Goal: Browse casually: Explore the website without a specific task or goal

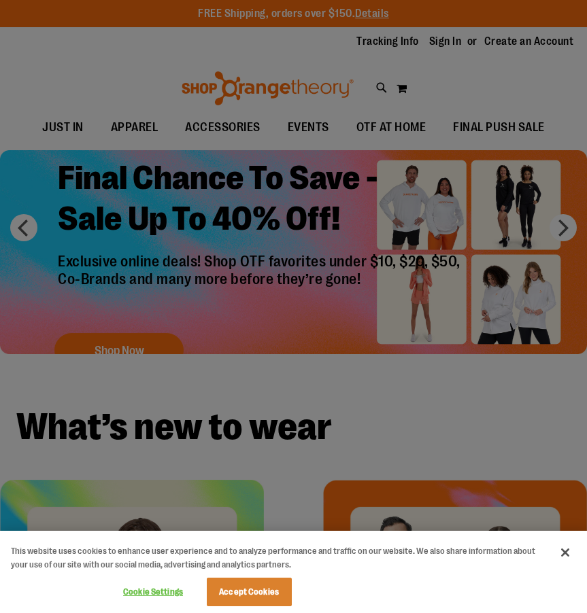
click at [563, 560] on button "Close" at bounding box center [565, 553] width 30 height 30
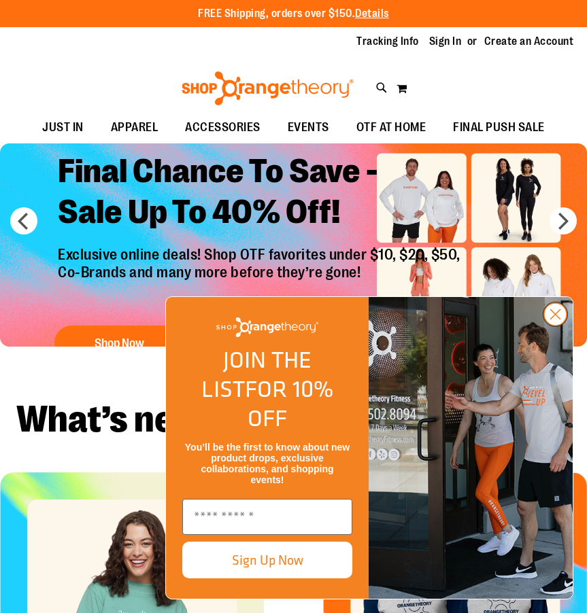
click at [544, 326] on circle "Close dialog" at bounding box center [555, 314] width 22 height 22
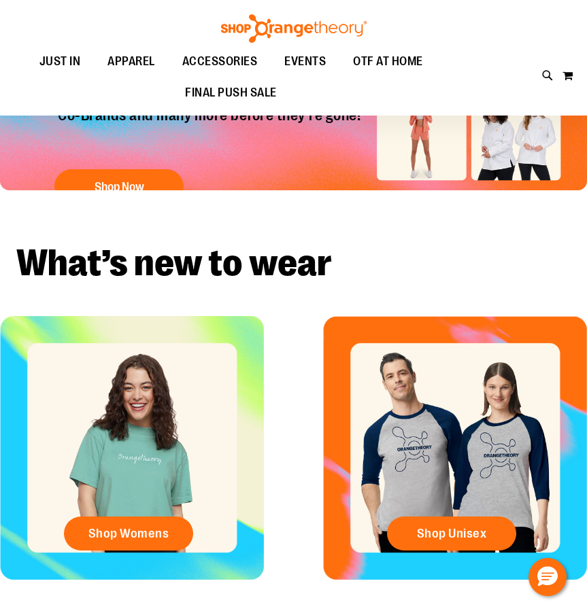
scroll to position [160, 0]
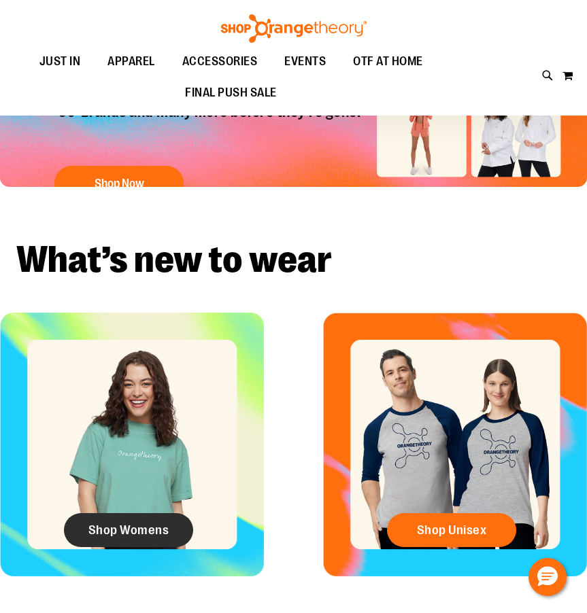
click at [156, 527] on span "Shop Womens" at bounding box center [128, 530] width 81 height 15
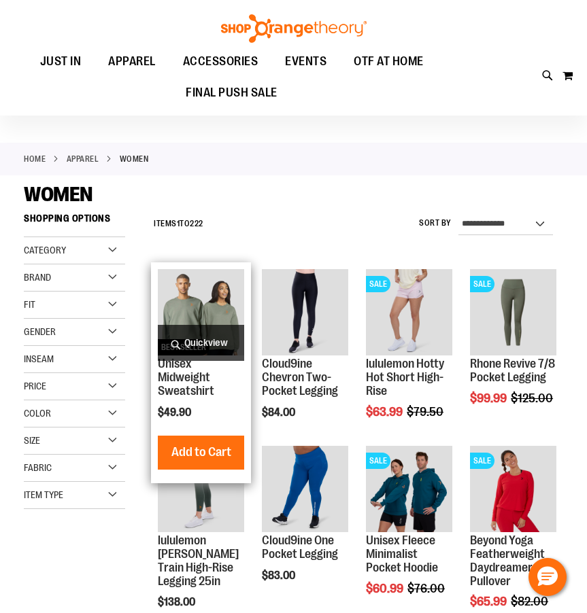
scroll to position [26, 0]
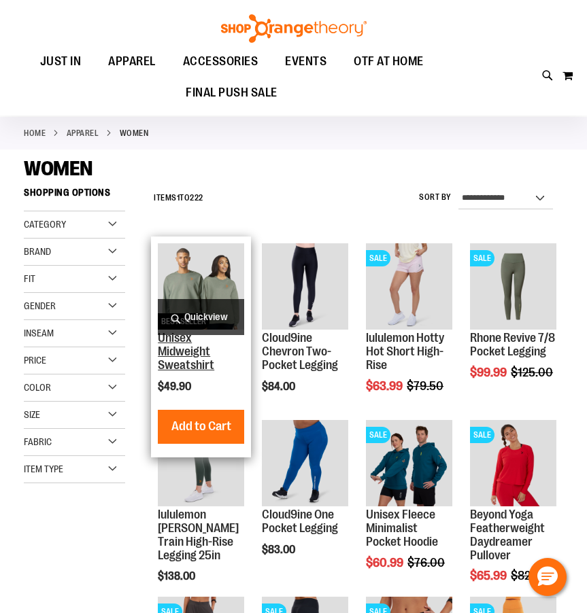
click at [180, 358] on link "Unisex Midweight Sweatshirt" at bounding box center [186, 351] width 56 height 41
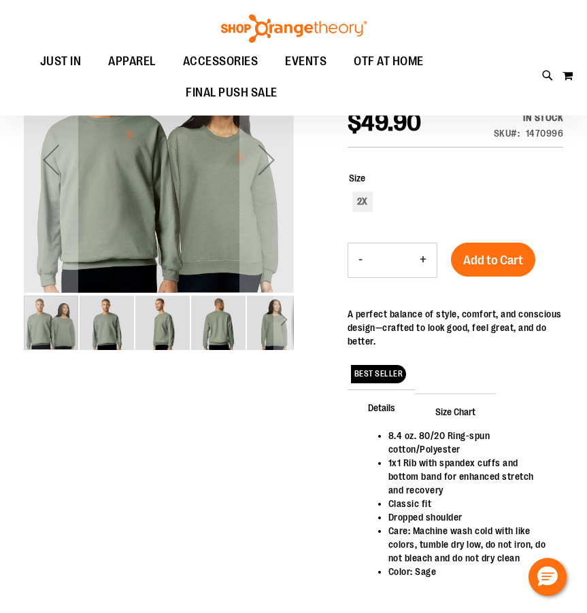
scroll to position [22, 0]
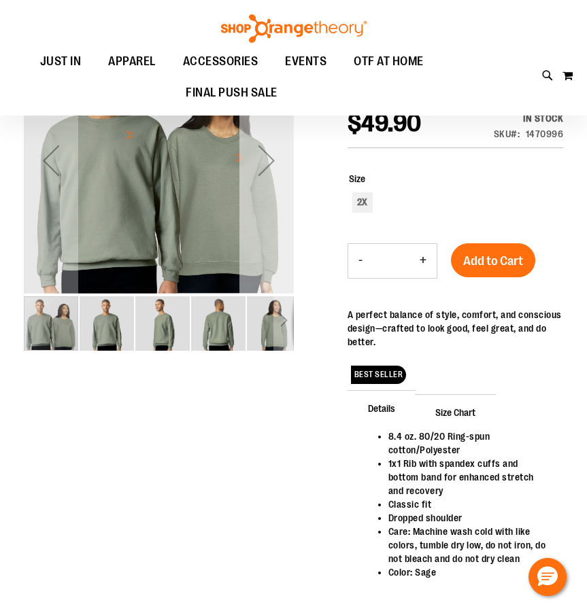
click at [266, 230] on div "Next" at bounding box center [266, 160] width 54 height 270
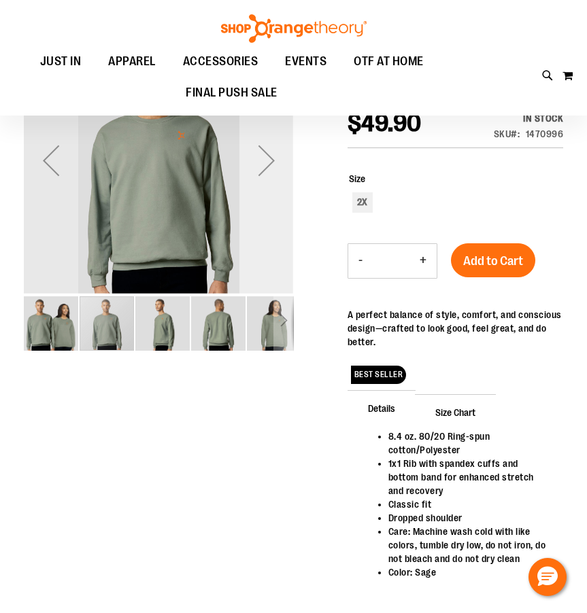
click at [267, 232] on div "Next" at bounding box center [266, 160] width 54 height 270
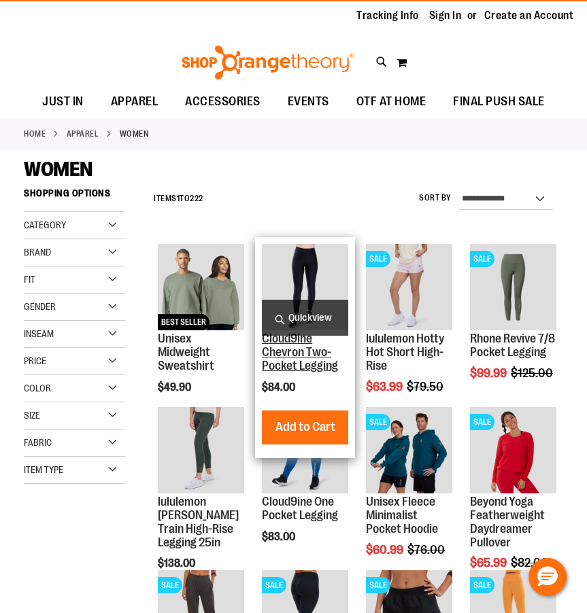
scroll to position [26, 0]
click at [293, 358] on link "Cloud9ine Chevron Two-Pocket Legging" at bounding box center [300, 352] width 76 height 41
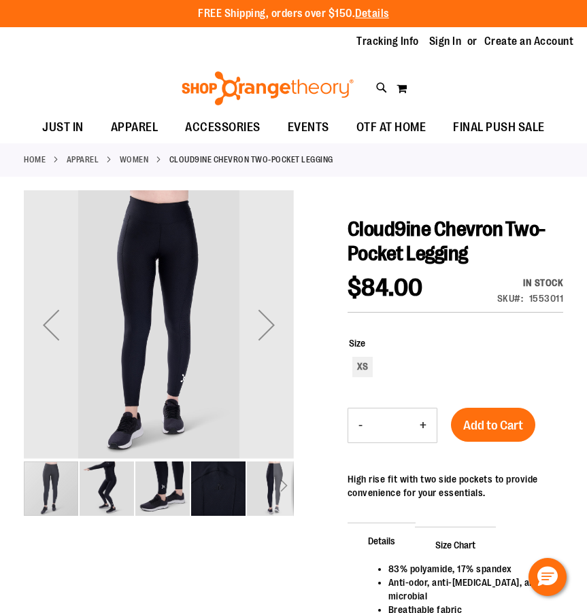
click at [152, 482] on img "image 3 of 5" at bounding box center [162, 489] width 54 height 54
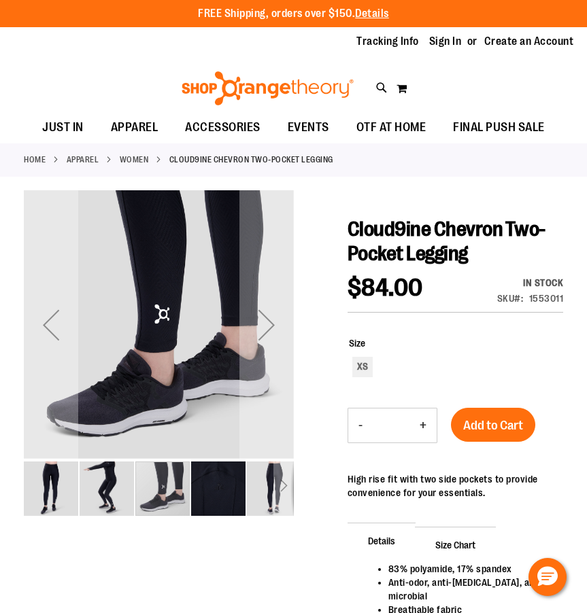
click at [119, 485] on img "image 2 of 5" at bounding box center [107, 489] width 54 height 54
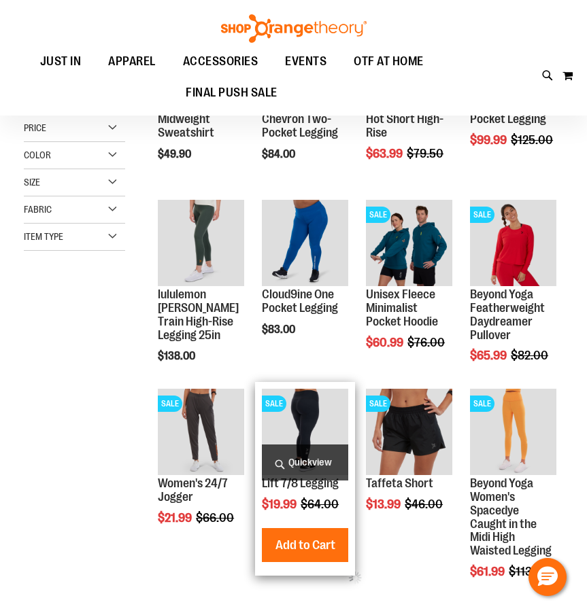
scroll to position [117, 0]
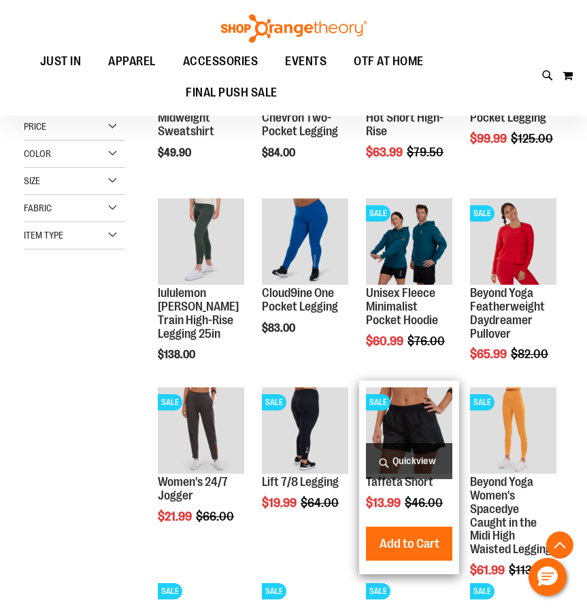
scroll to position [315, 0]
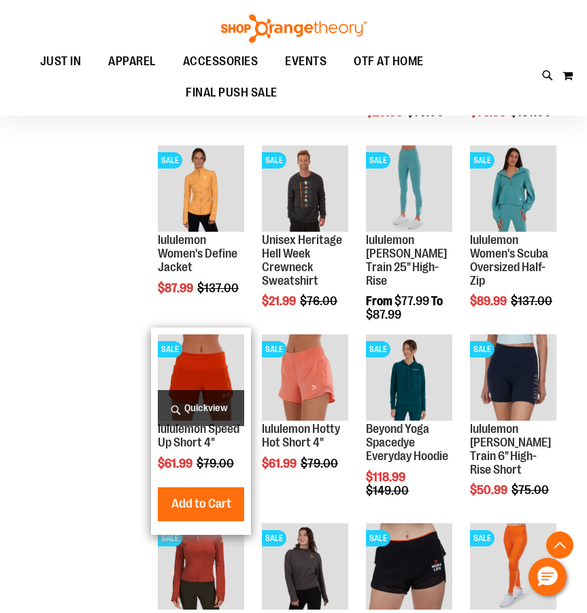
scroll to position [930, 0]
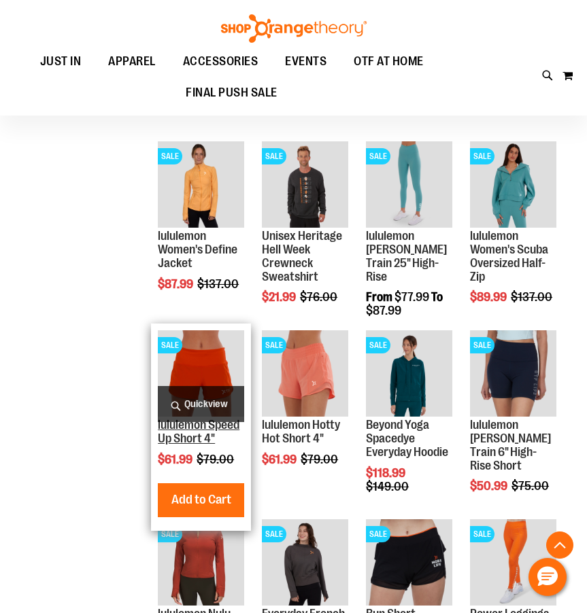
click at [211, 427] on link "lululemon Speed Up Short 4"" at bounding box center [199, 431] width 82 height 27
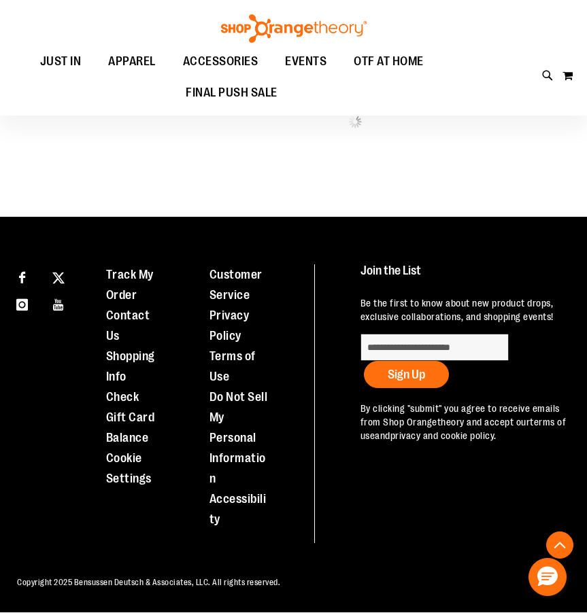
scroll to position [533, 0]
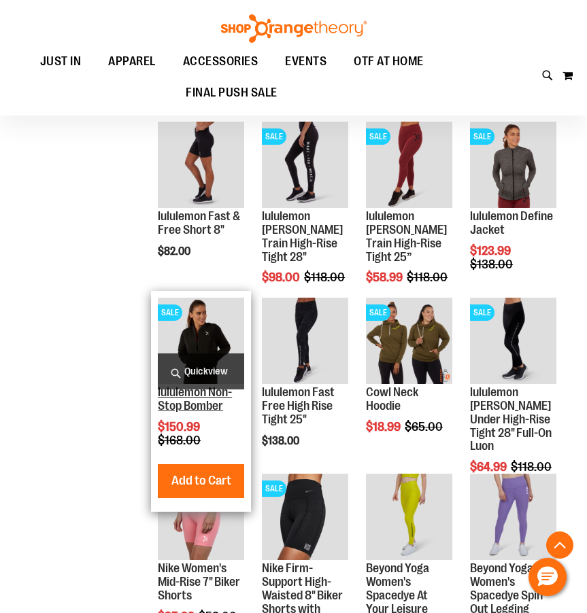
click at [204, 401] on link "lululemon Non-Stop Bomber" at bounding box center [195, 398] width 74 height 27
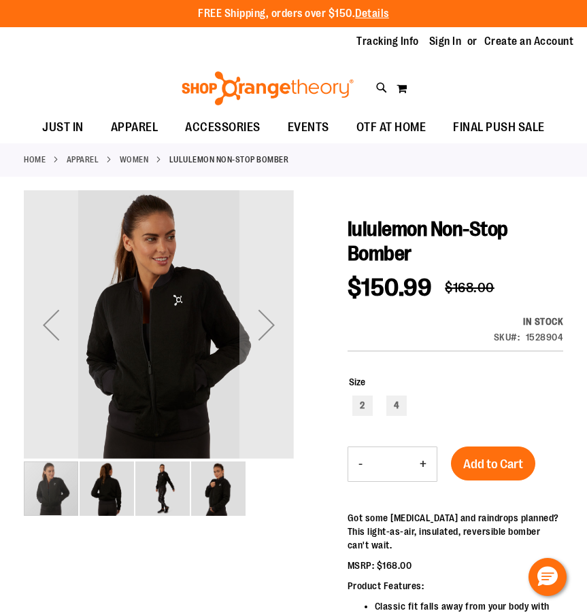
click at [105, 487] on img "image 2 of 4" at bounding box center [107, 489] width 54 height 54
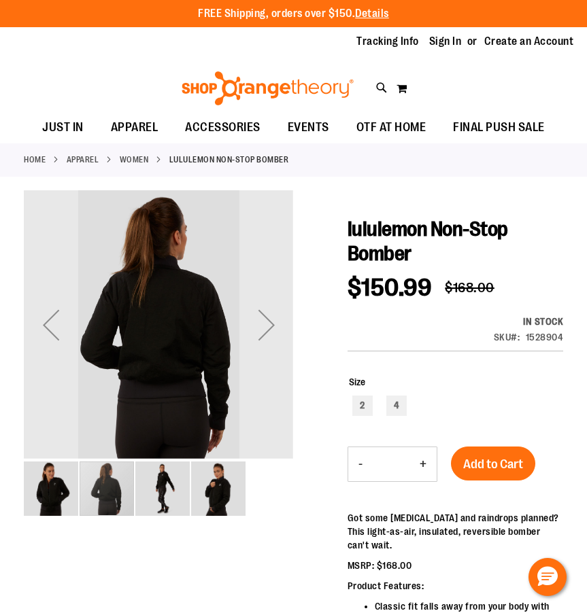
click at [139, 477] on img "image 3 of 4" at bounding box center [162, 489] width 54 height 54
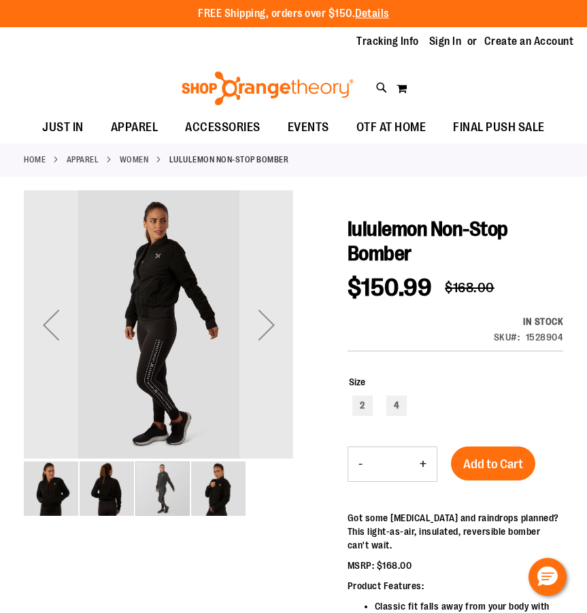
click at [196, 484] on img "image 4 of 4" at bounding box center [218, 489] width 54 height 54
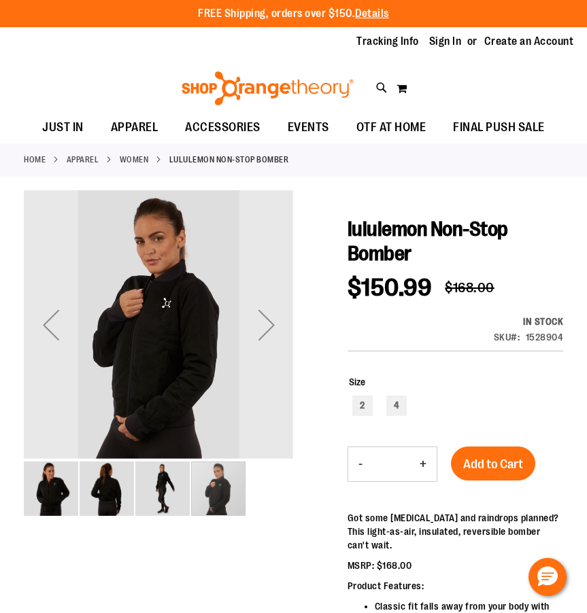
click at [222, 483] on div "carousel" at bounding box center [218, 489] width 54 height 54
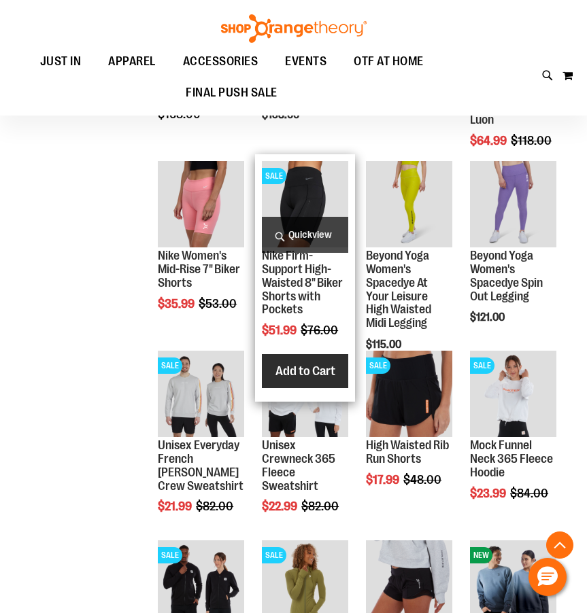
scroll to position [609, 0]
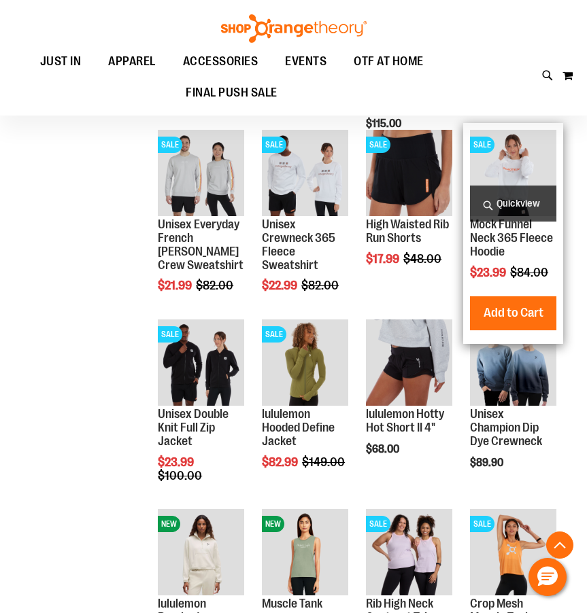
scroll to position [709, 0]
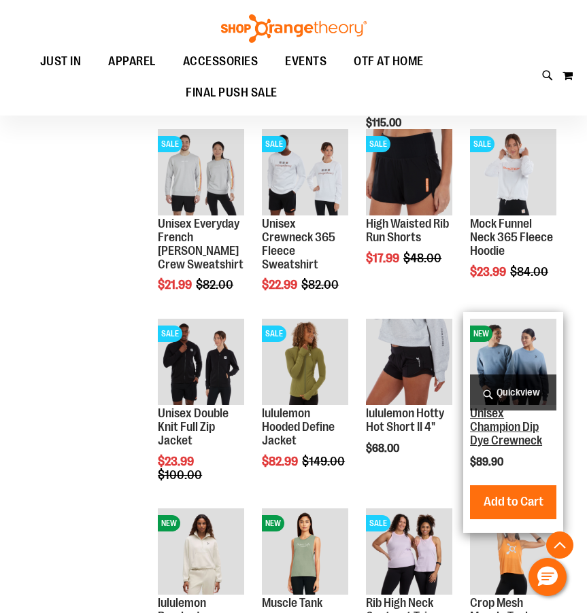
click at [485, 437] on link "Unisex Champion Dip Dye Crewneck" at bounding box center [506, 426] width 72 height 41
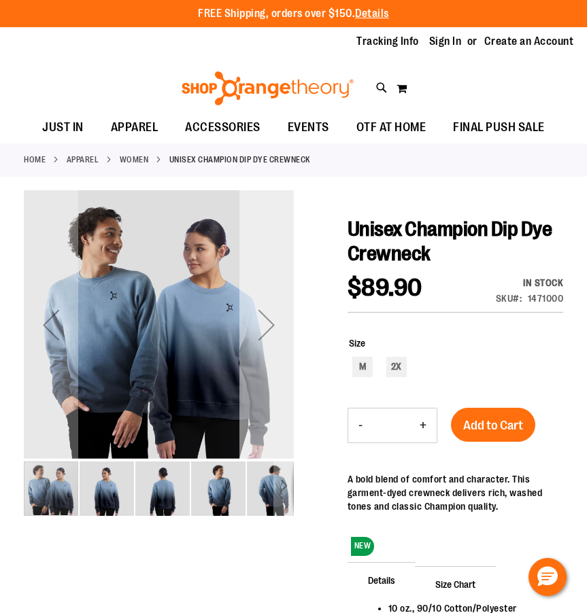
click at [254, 341] on div "Next" at bounding box center [266, 325] width 54 height 54
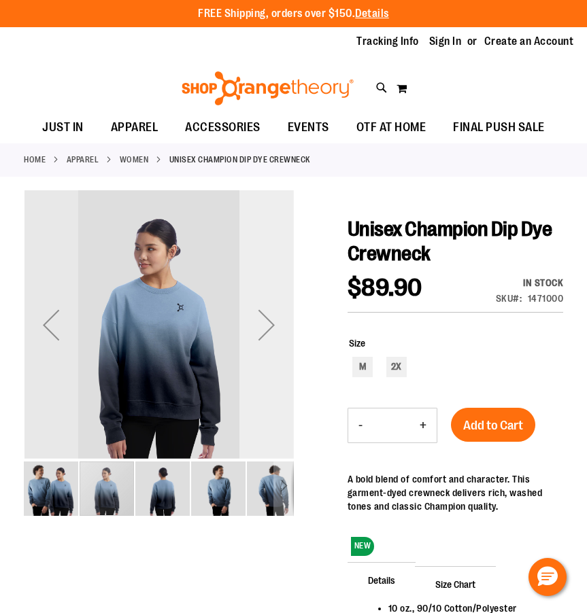
click at [253, 343] on div "Next" at bounding box center [266, 325] width 54 height 54
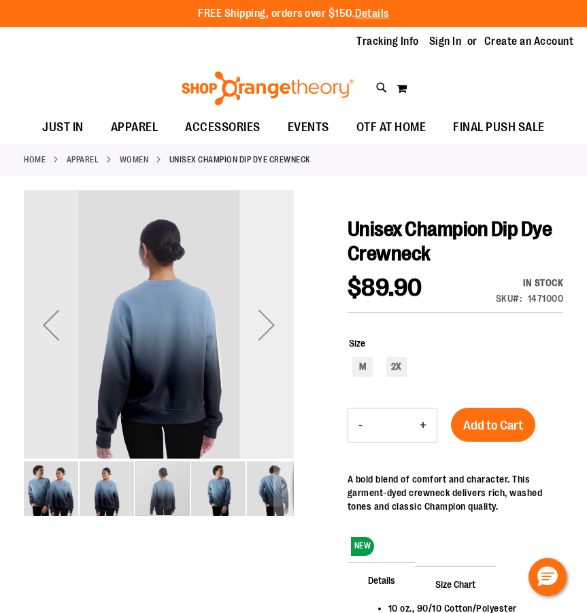
click at [254, 345] on div "Next" at bounding box center [266, 325] width 54 height 54
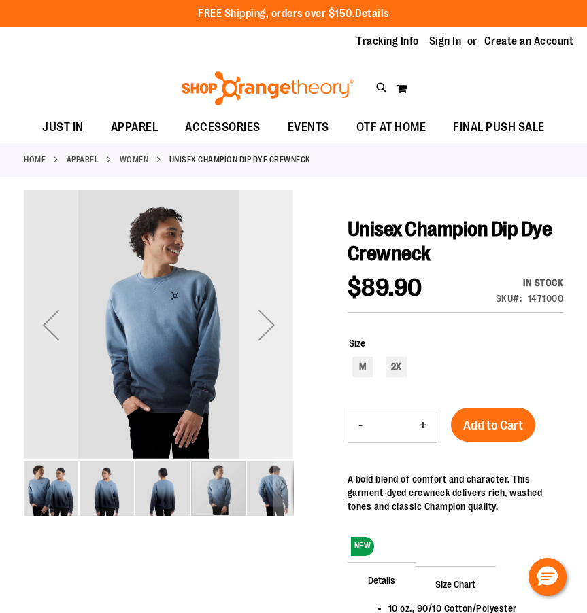
click at [254, 347] on div "Next" at bounding box center [266, 325] width 54 height 54
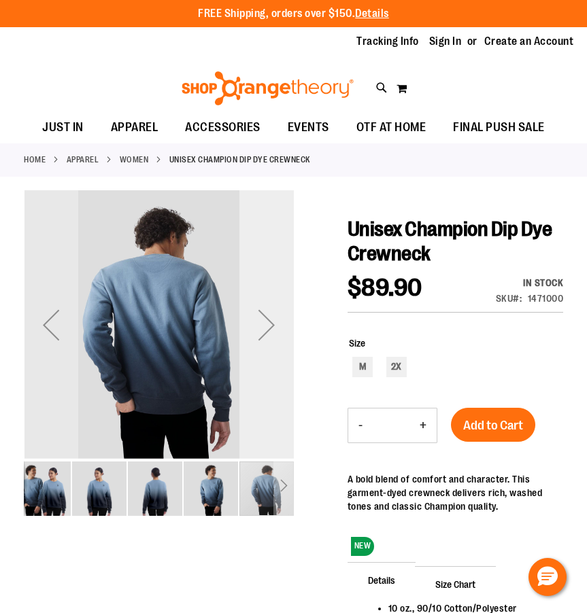
click at [254, 347] on div "Next" at bounding box center [266, 325] width 54 height 54
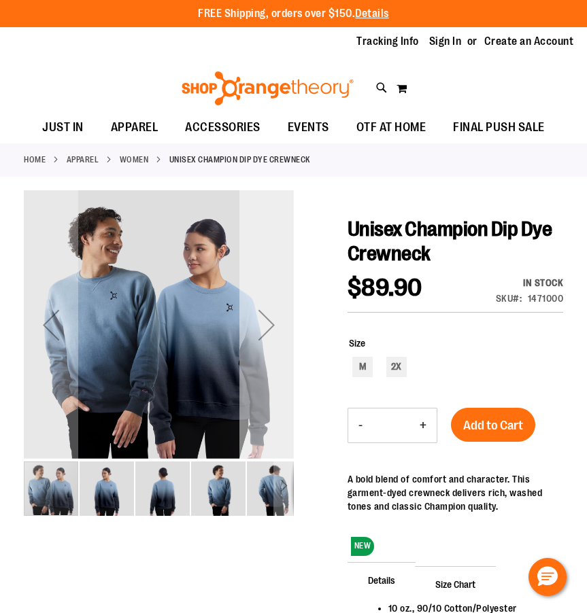
click at [252, 348] on div "Next" at bounding box center [266, 325] width 54 height 54
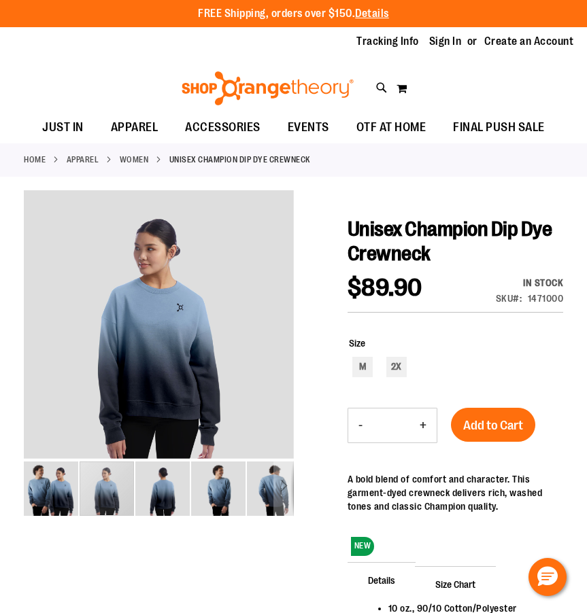
click at [369, 380] on div "M 2X" at bounding box center [456, 369] width 214 height 24
click at [364, 368] on div "M" at bounding box center [362, 367] width 20 height 20
type input "***"
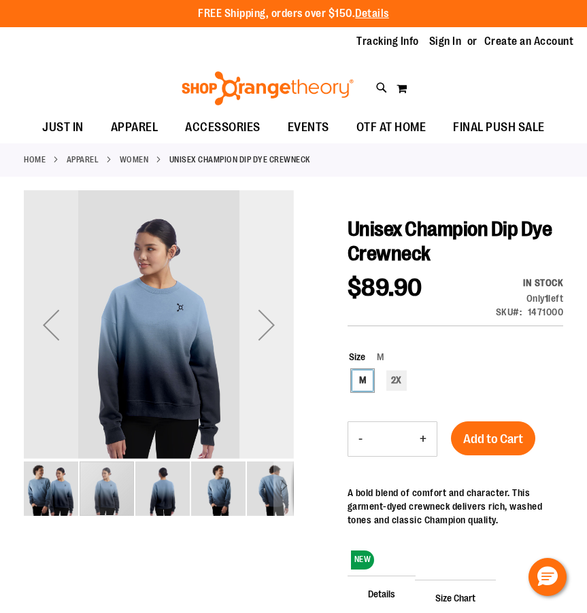
click at [293, 368] on div "Next" at bounding box center [266, 325] width 54 height 270
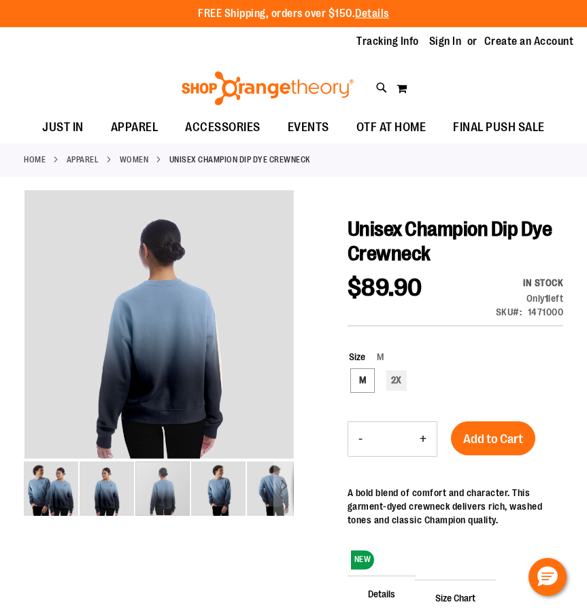
click at [294, 369] on div at bounding box center [293, 518] width 539 height 657
click at [294, 370] on div at bounding box center [293, 518] width 539 height 657
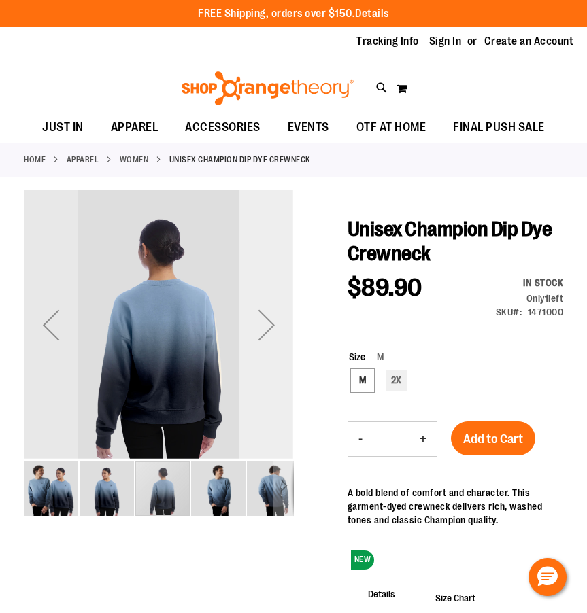
click at [273, 364] on div "Next" at bounding box center [266, 325] width 54 height 270
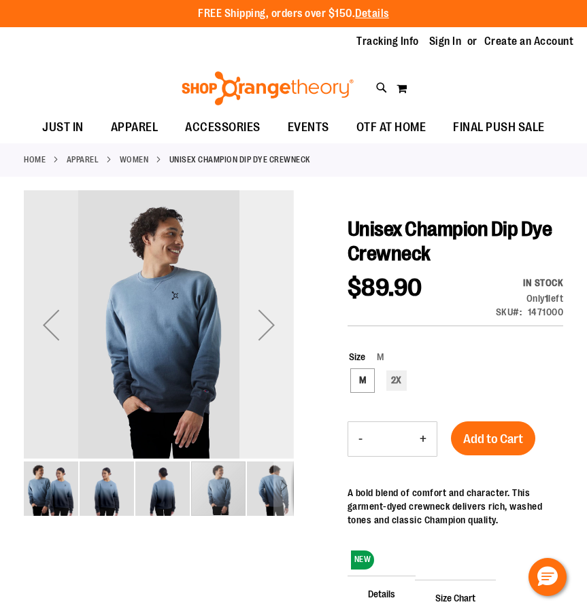
click at [273, 364] on div "Next" at bounding box center [266, 325] width 54 height 270
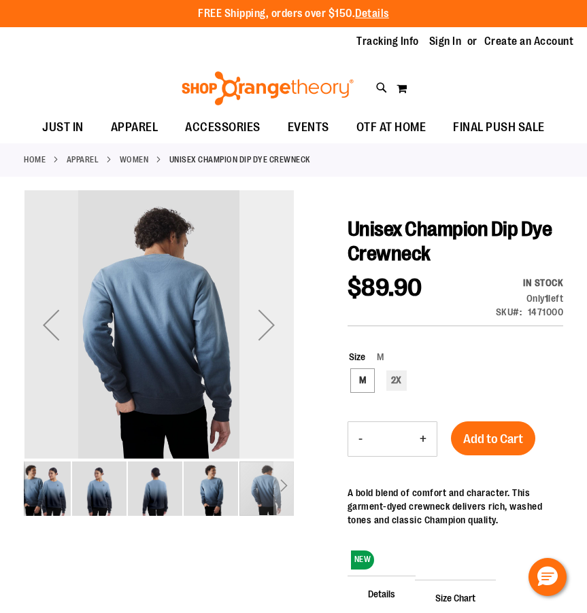
click at [275, 366] on div "Next" at bounding box center [266, 325] width 54 height 270
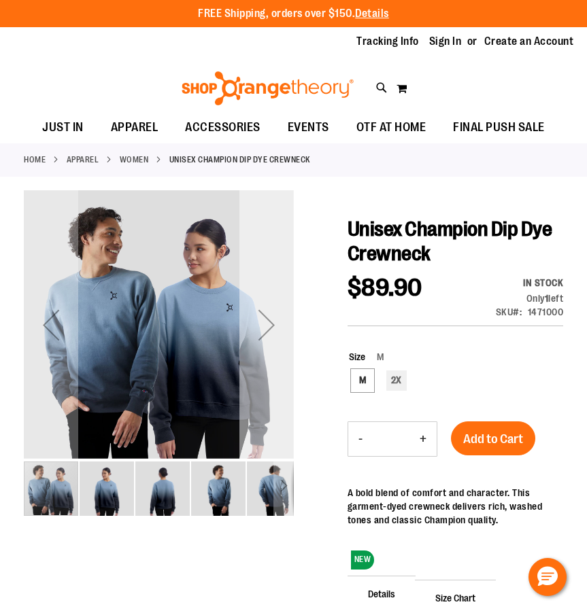
click at [276, 368] on div "Next" at bounding box center [266, 325] width 54 height 270
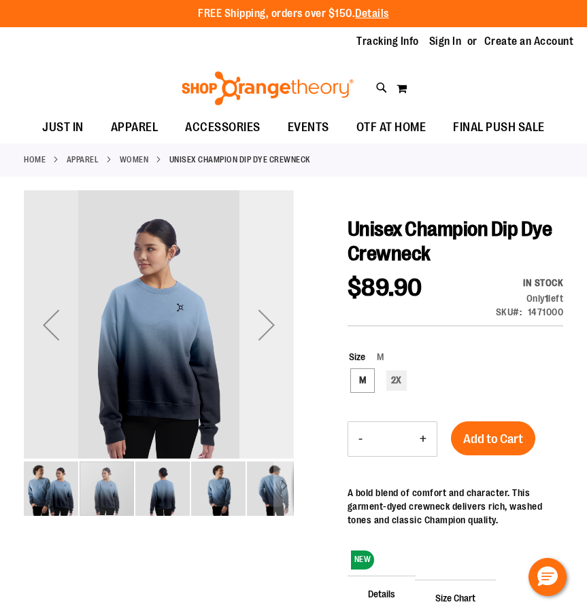
click at [276, 370] on div "Next" at bounding box center [266, 325] width 54 height 270
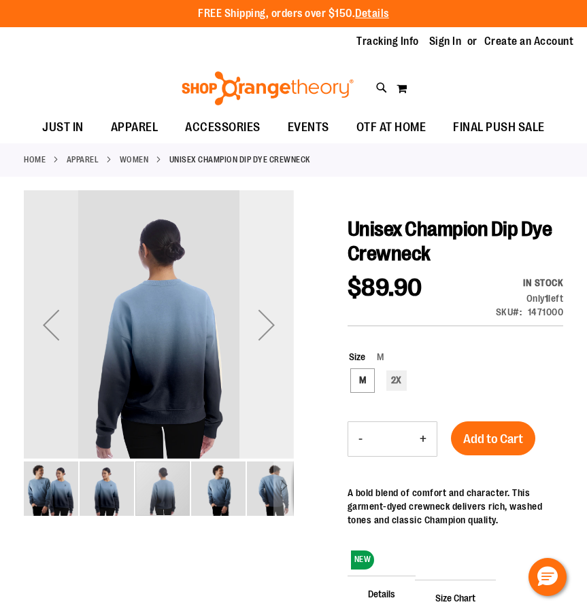
click at [273, 373] on div "Next" at bounding box center [266, 325] width 54 height 270
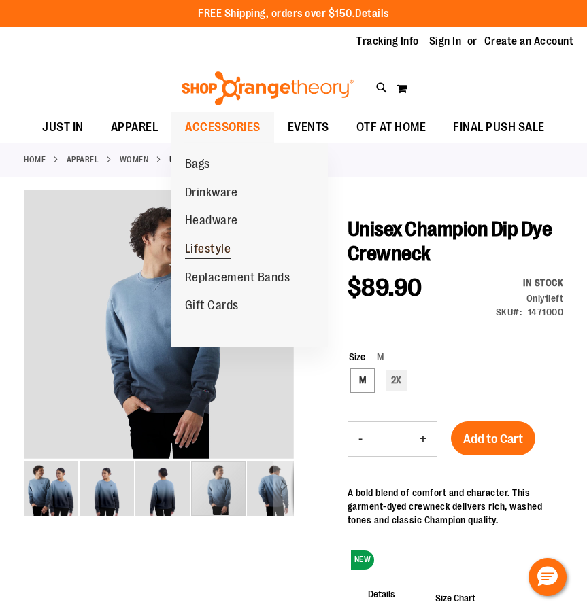
click at [206, 252] on span "Lifestyle" at bounding box center [208, 250] width 46 height 17
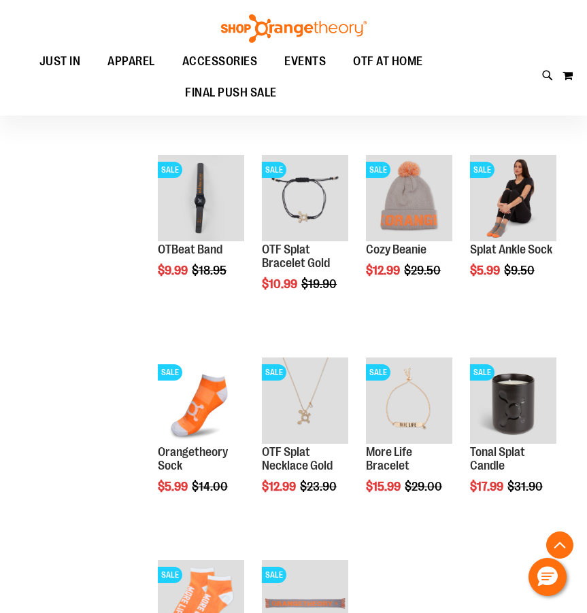
scroll to position [117, 0]
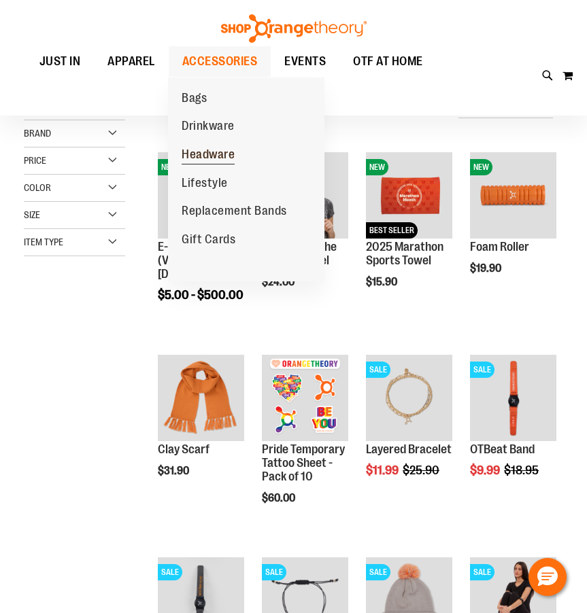
click at [207, 156] on span "Headware" at bounding box center [207, 156] width 53 height 17
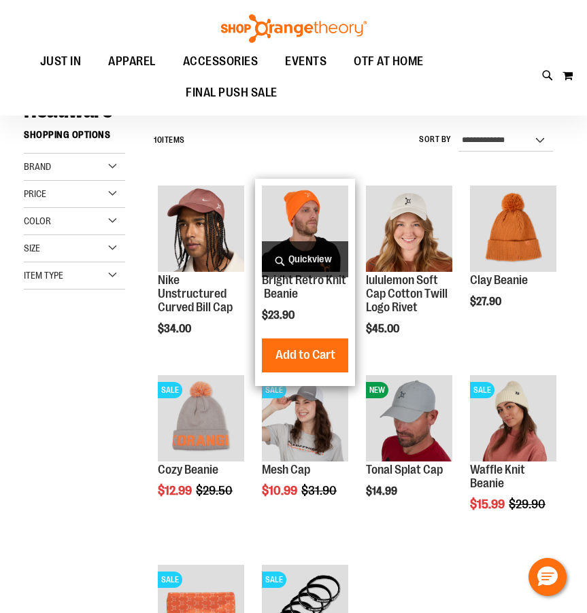
scroll to position [77, 0]
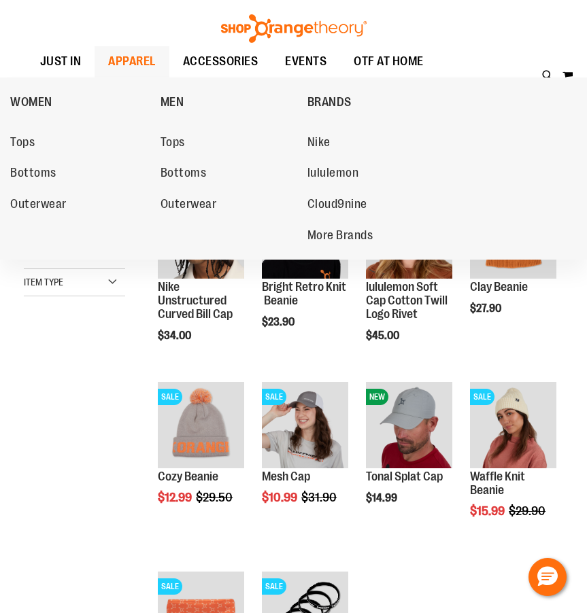
click at [45, 190] on ul "Tops Bottoms Outerwear" at bounding box center [88, 172] width 156 height 106
click at [39, 200] on span "Outerwear" at bounding box center [38, 205] width 56 height 17
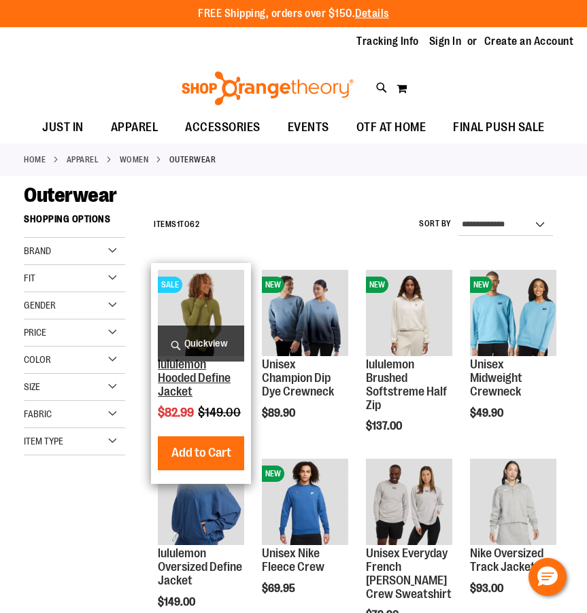
click at [194, 375] on link "lululemon Hooded Define Jacket" at bounding box center [194, 378] width 73 height 41
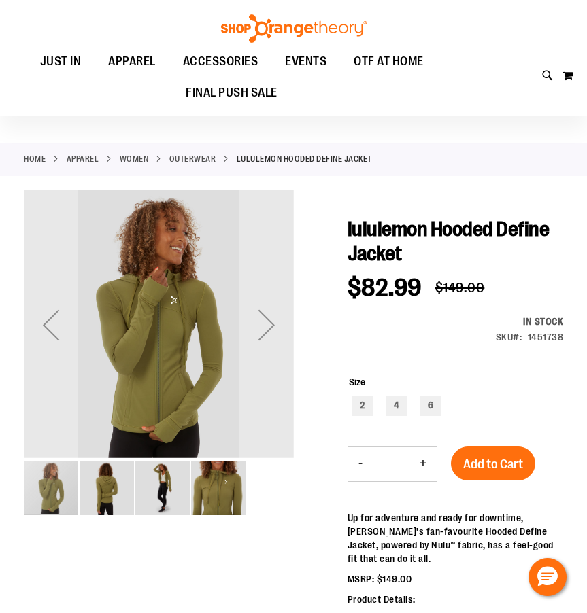
scroll to position [39, 0]
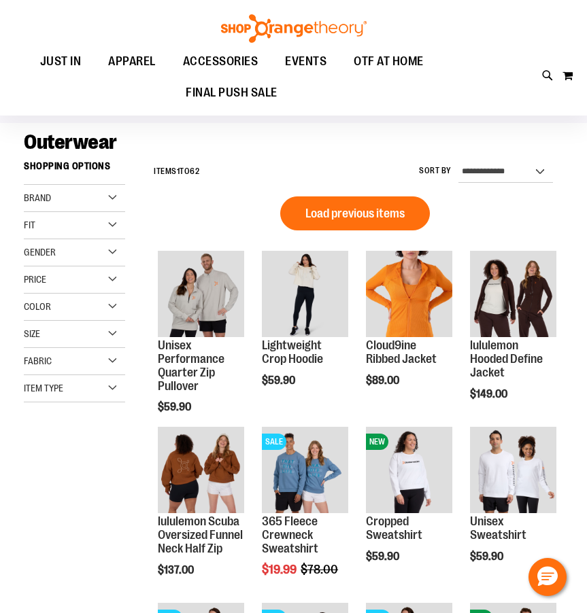
scroll to position [201, 0]
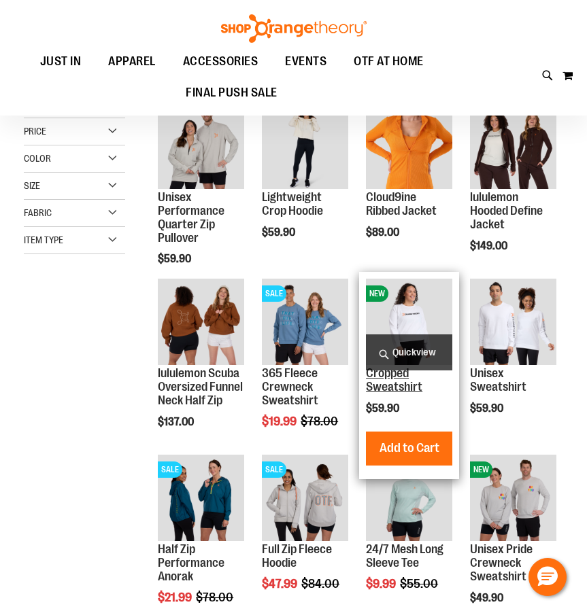
click at [383, 383] on link "Cropped Sweatshirt" at bounding box center [394, 379] width 56 height 27
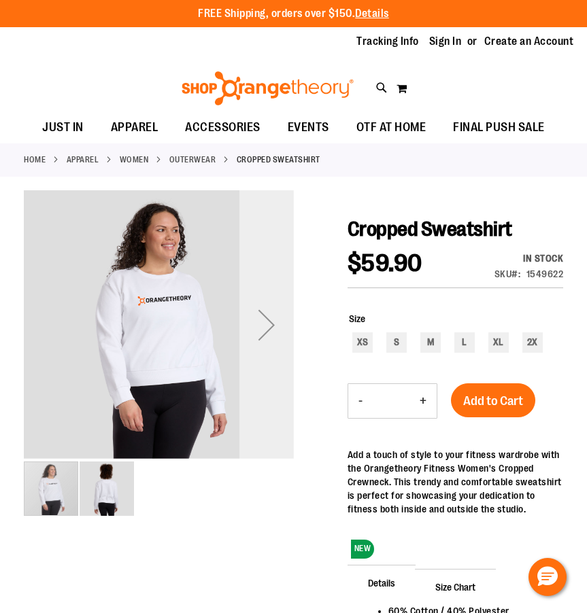
click at [279, 324] on div "Next" at bounding box center [266, 325] width 54 height 54
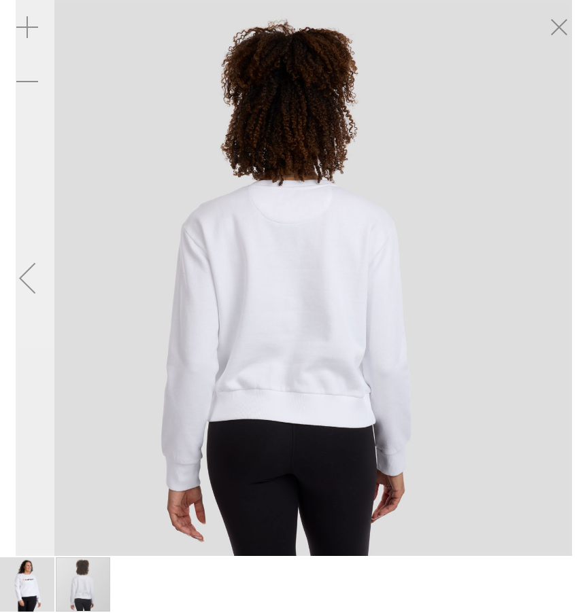
click at [1, 281] on div "Previous" at bounding box center [27, 278] width 54 height 54
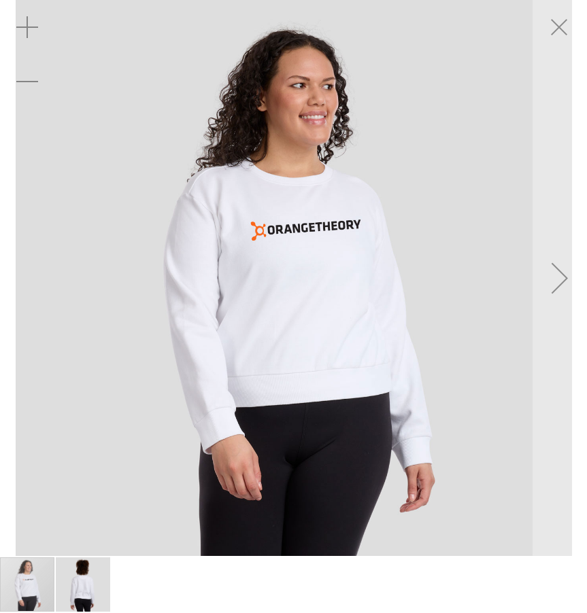
click at [18, 286] on img "carousel" at bounding box center [294, 278] width 556 height 556
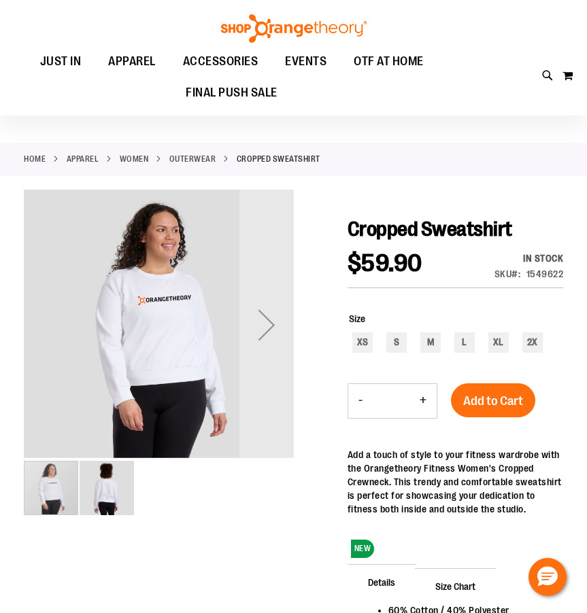
scroll to position [12, 0]
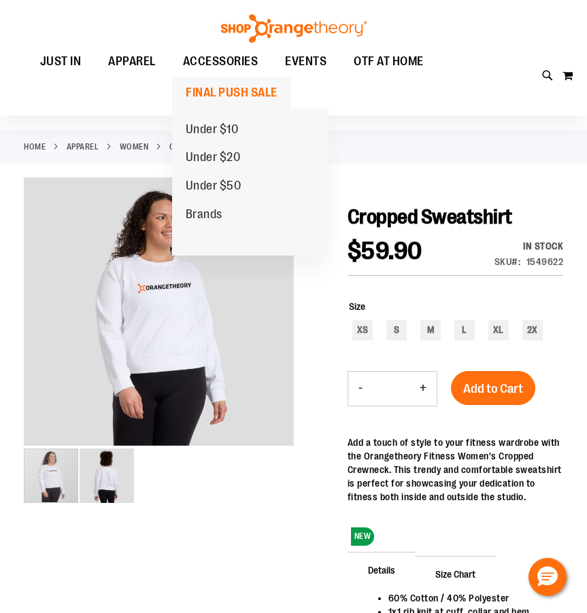
click at [211, 97] on span "FINAL PUSH SALE" at bounding box center [232, 92] width 92 height 31
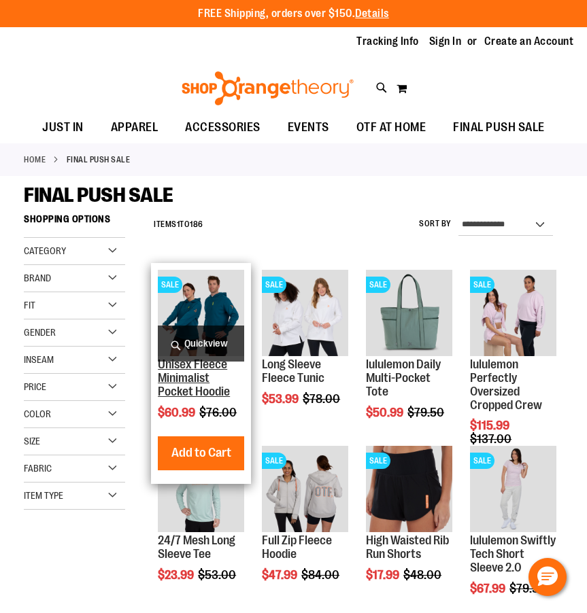
click at [207, 374] on link "Unisex Fleece Minimalist Pocket Hoodie" at bounding box center [194, 378] width 72 height 41
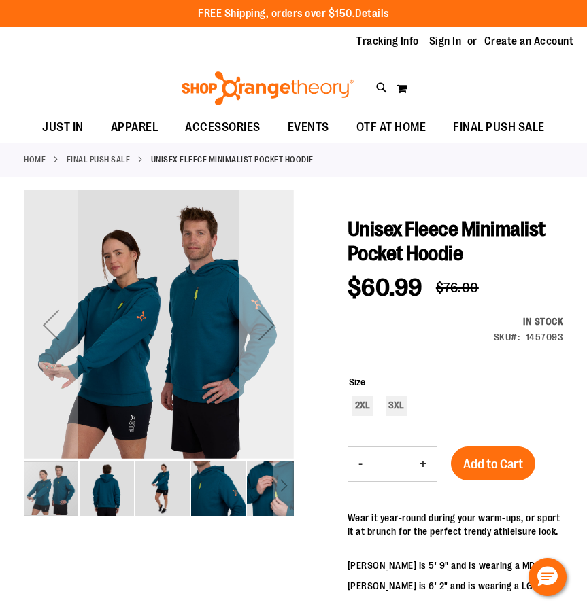
click at [264, 341] on div "Next" at bounding box center [266, 325] width 54 height 54
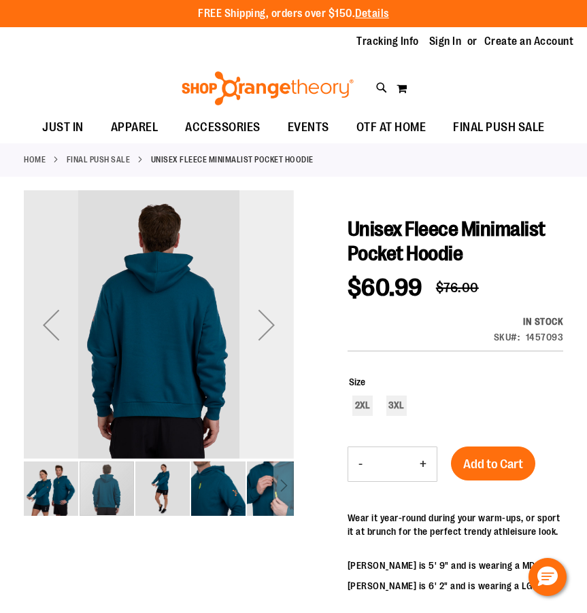
click at [264, 341] on div "Next" at bounding box center [266, 325] width 54 height 54
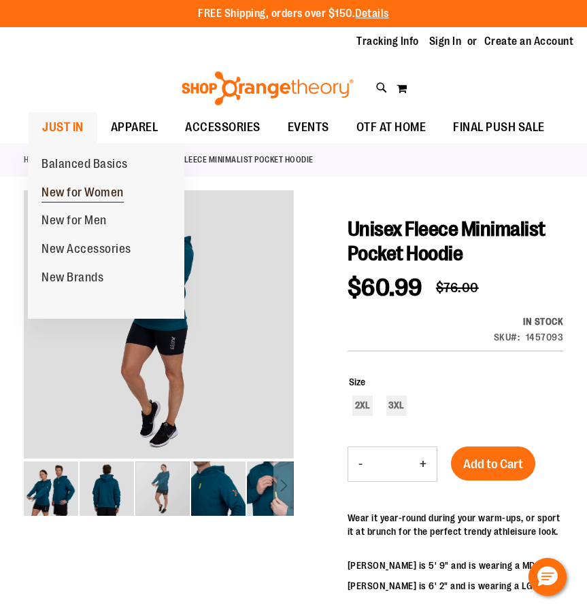
click at [69, 192] on span "New for Women" at bounding box center [82, 194] width 82 height 17
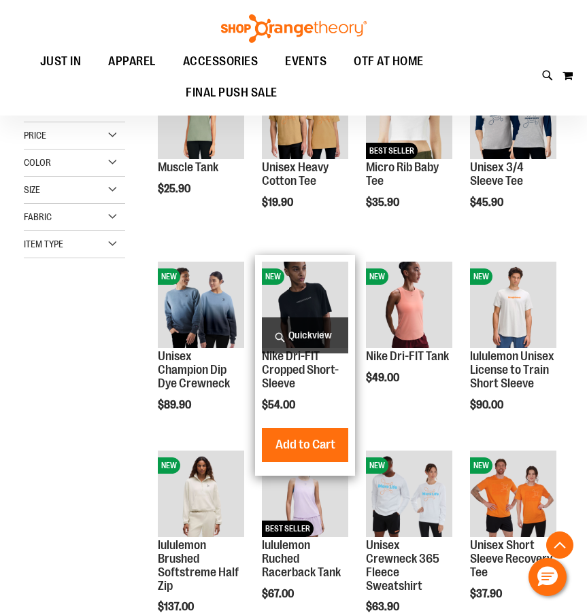
scroll to position [210, 0]
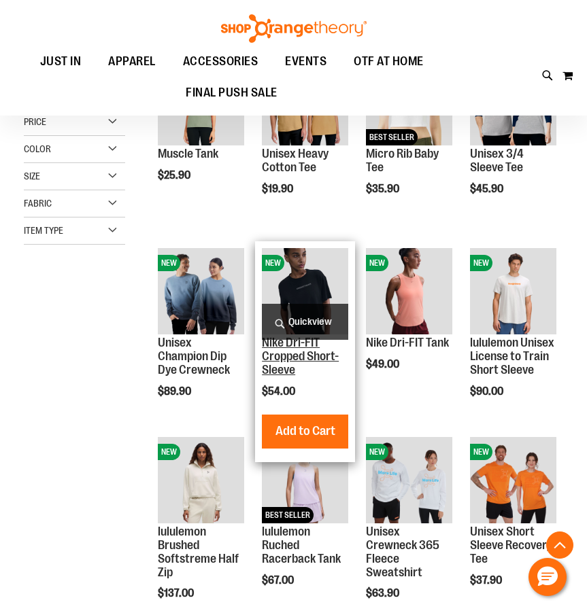
click at [305, 353] on link "Nike Dri-FIT Cropped Short-Sleeve" at bounding box center [300, 356] width 77 height 41
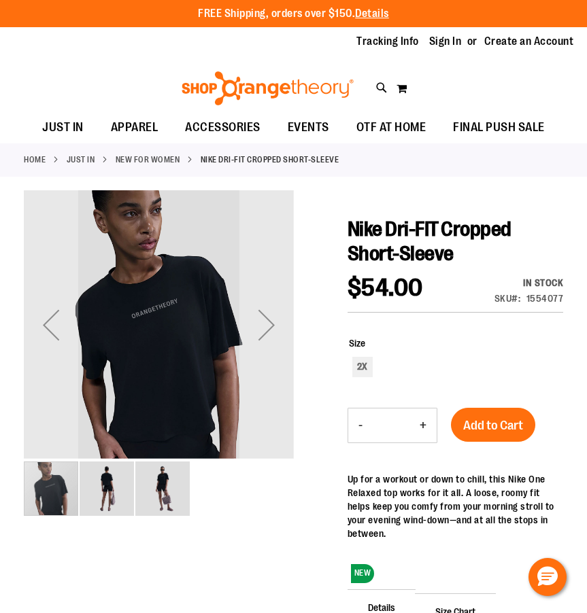
click at [124, 496] on img "image 2 of 3" at bounding box center [107, 489] width 54 height 54
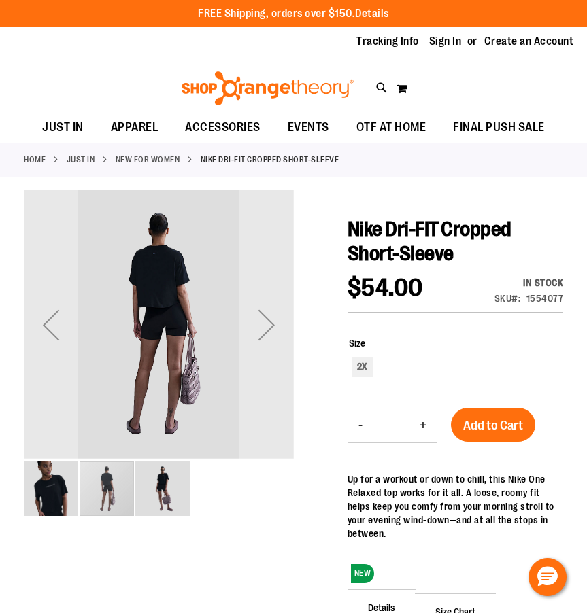
click at [148, 514] on img "image 3 of 3" at bounding box center [162, 489] width 54 height 54
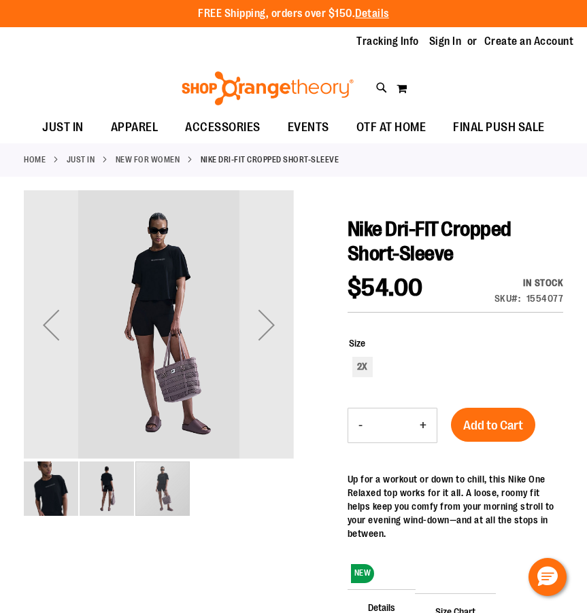
click at [65, 515] on div "image 1 of 3" at bounding box center [52, 488] width 56 height 57
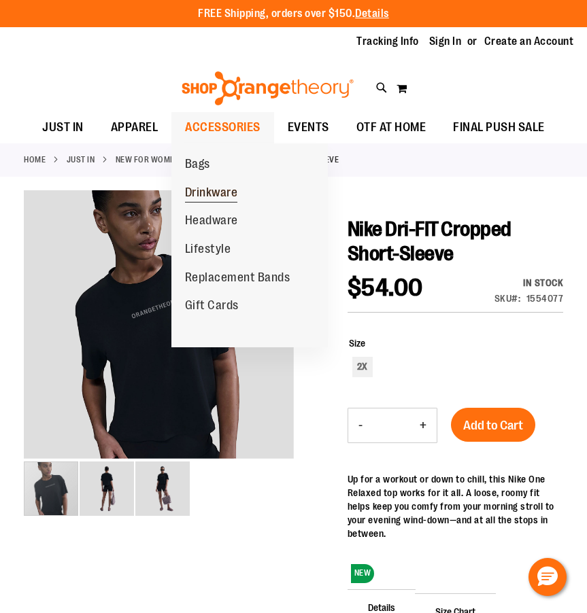
click at [204, 186] on span "Drinkware" at bounding box center [211, 194] width 53 height 17
